Goal: Navigation & Orientation: Find specific page/section

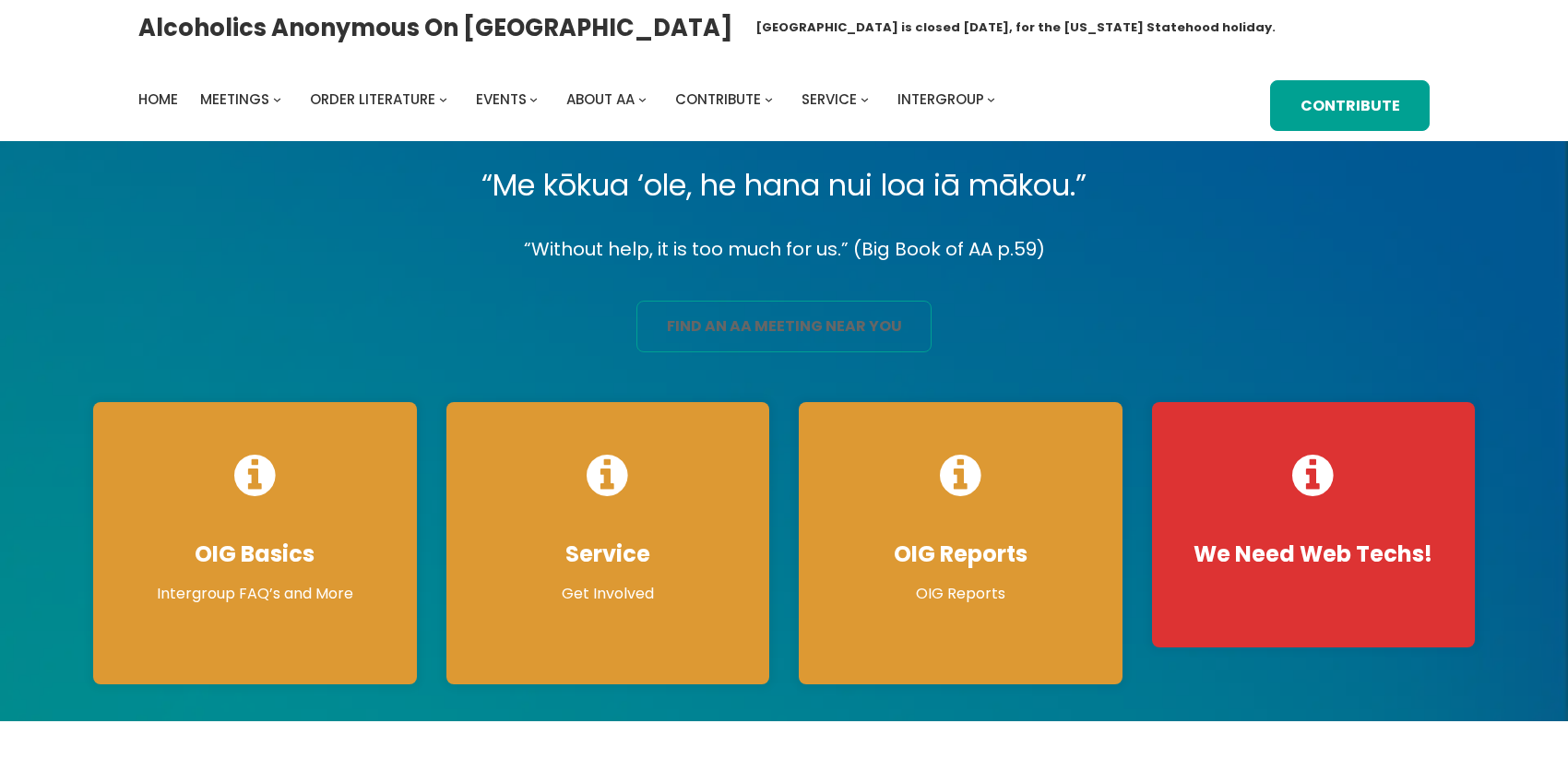
click at [902, 337] on link "find an aa meeting near you" at bounding box center [783, 326] width 295 height 52
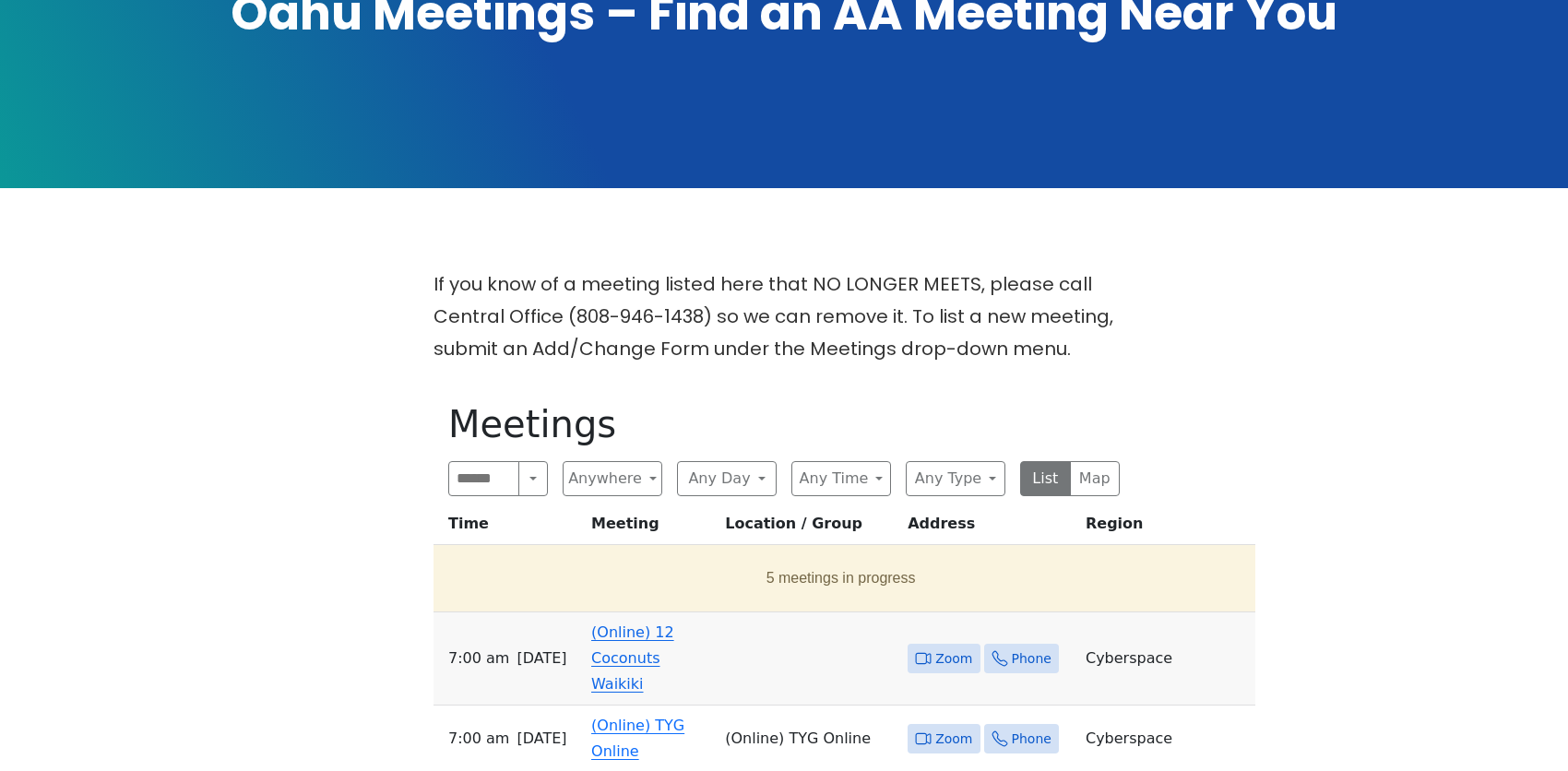
scroll to position [461, 0]
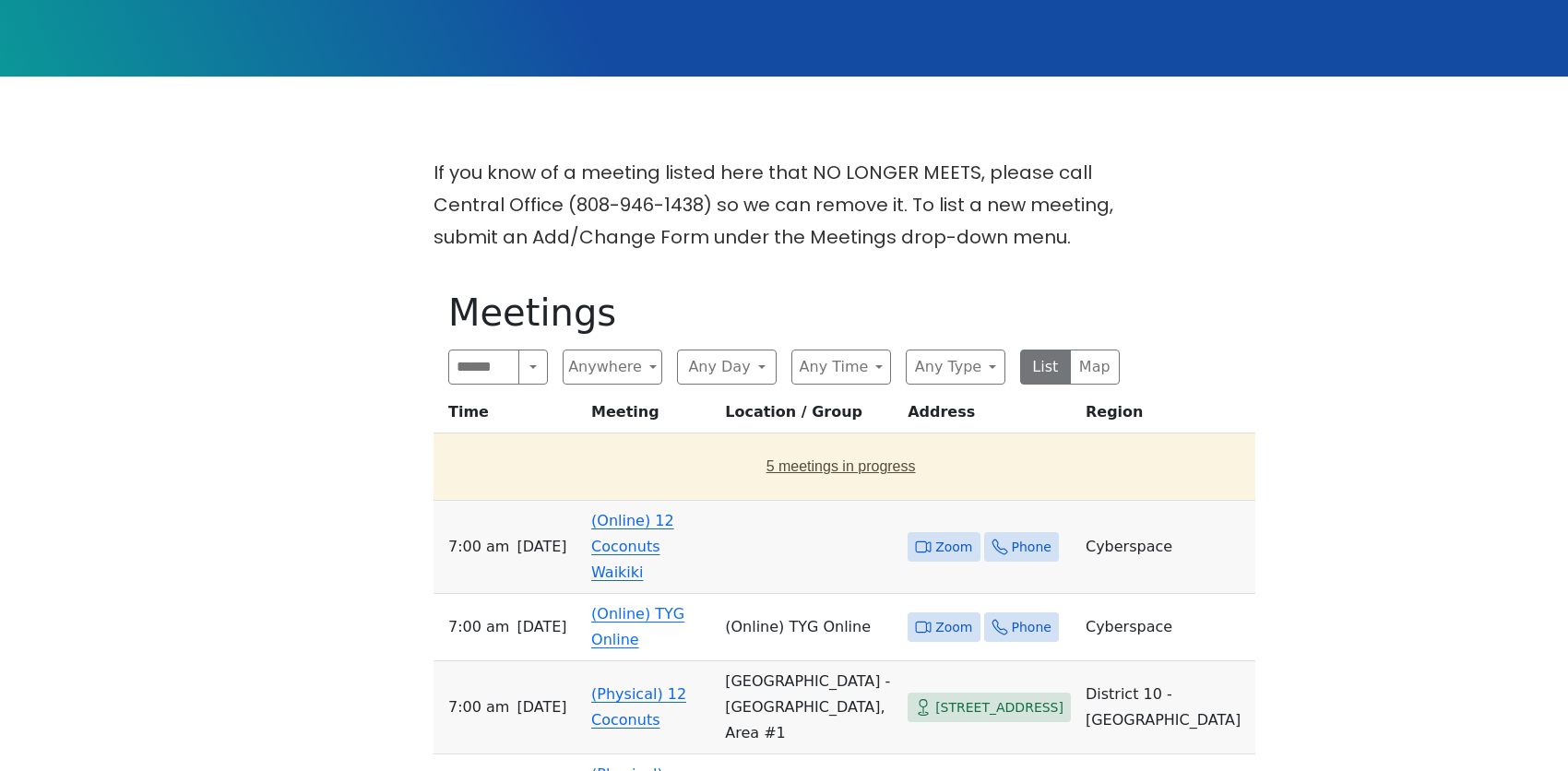
click at [748, 441] on button "5 meetings in progress" at bounding box center [841, 467] width 800 height 52
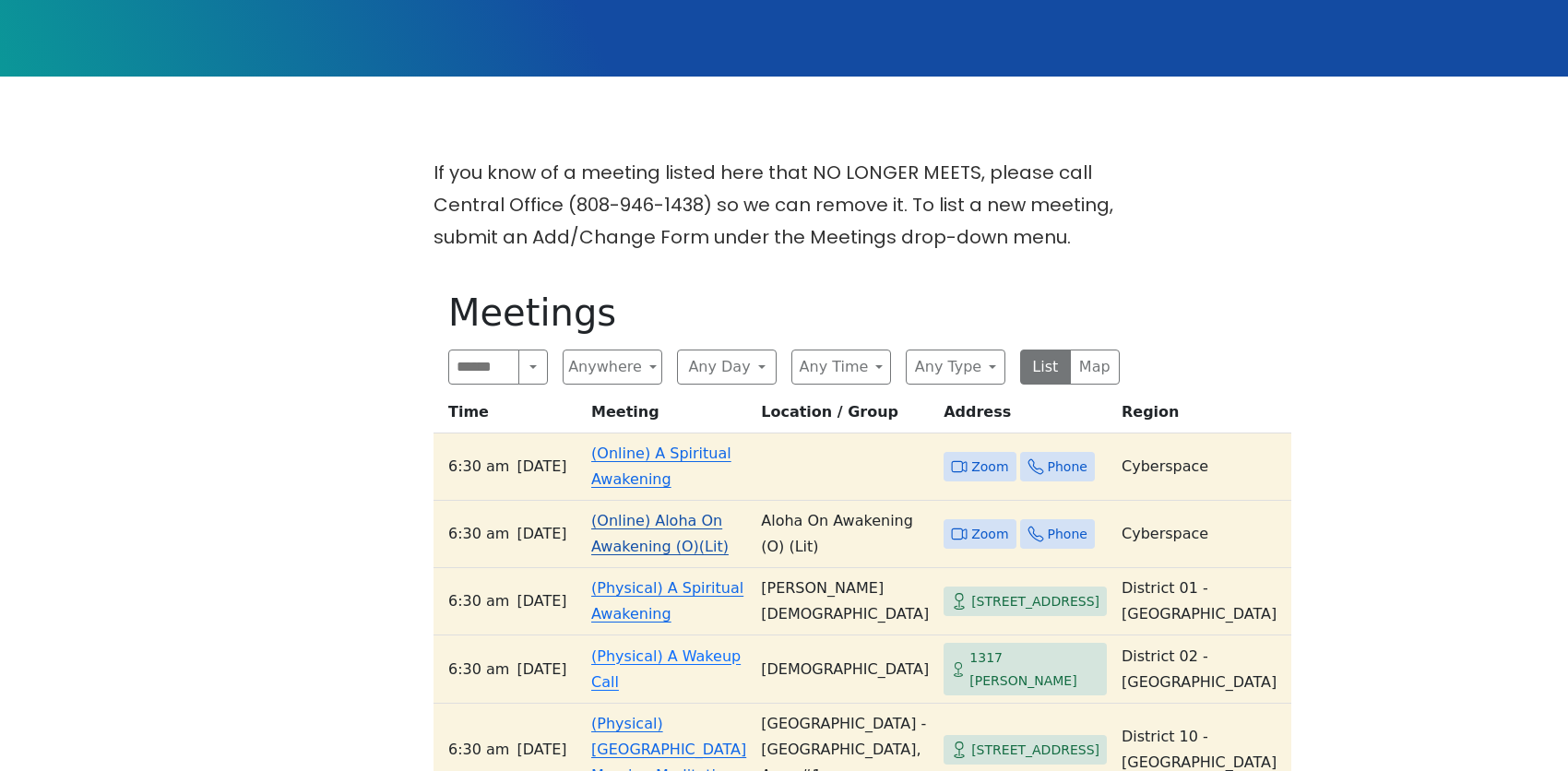
click at [653, 512] on link "(Online) Aloha On Awakening (O)(Lit)" at bounding box center [660, 534] width 138 height 44
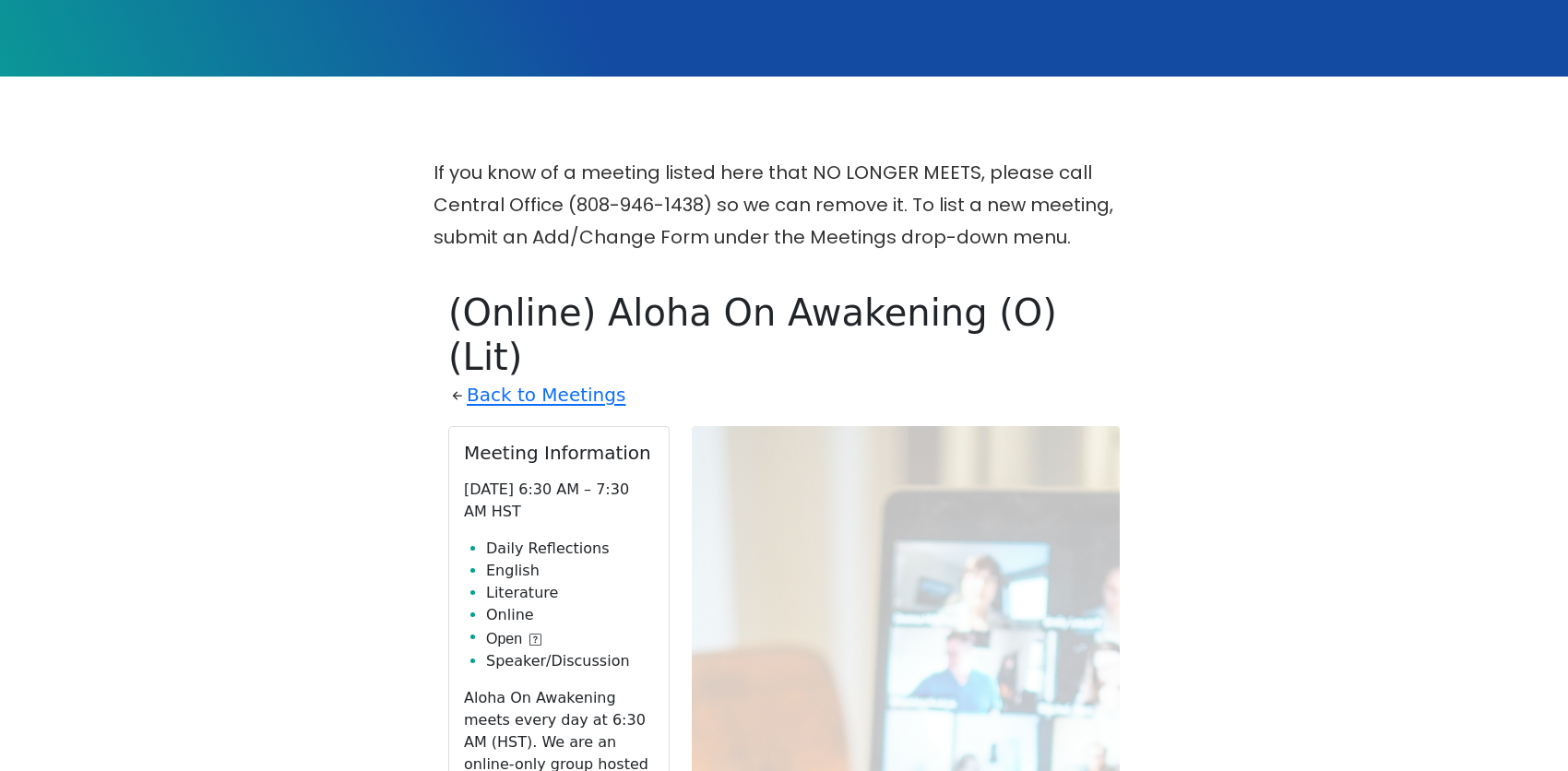
scroll to position [678, 0]
